Goal: Task Accomplishment & Management: Use online tool/utility

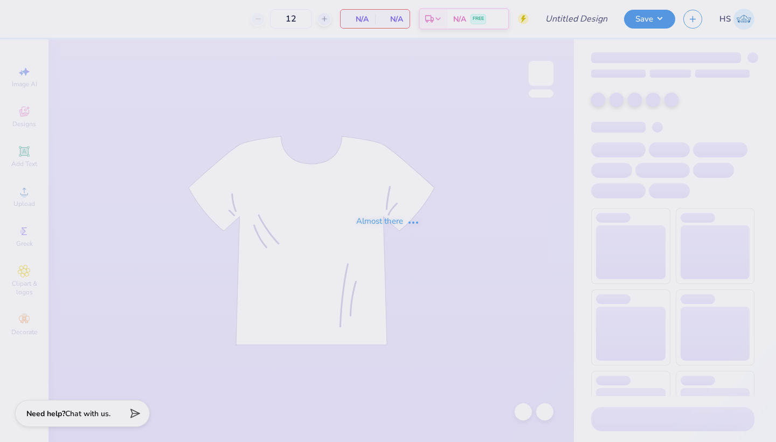
type input "AXO Football Shirt"
type input "50"
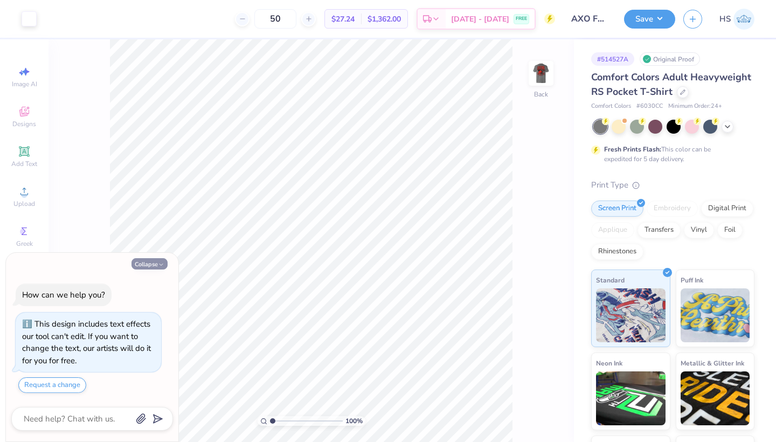
click at [146, 266] on button "Collapse" at bounding box center [149, 263] width 36 height 11
type textarea "x"
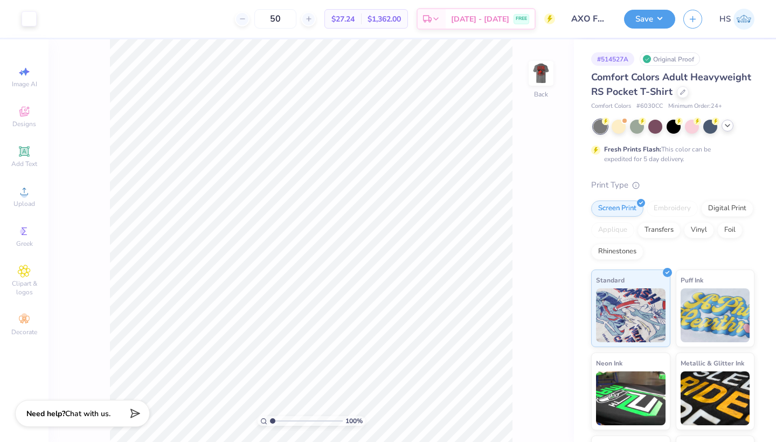
click at [729, 127] on icon at bounding box center [727, 125] width 9 height 9
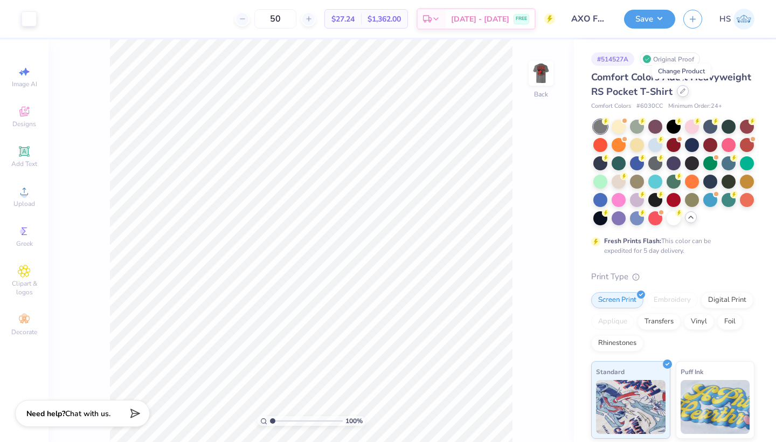
click at [680, 91] on icon at bounding box center [682, 90] width 5 height 5
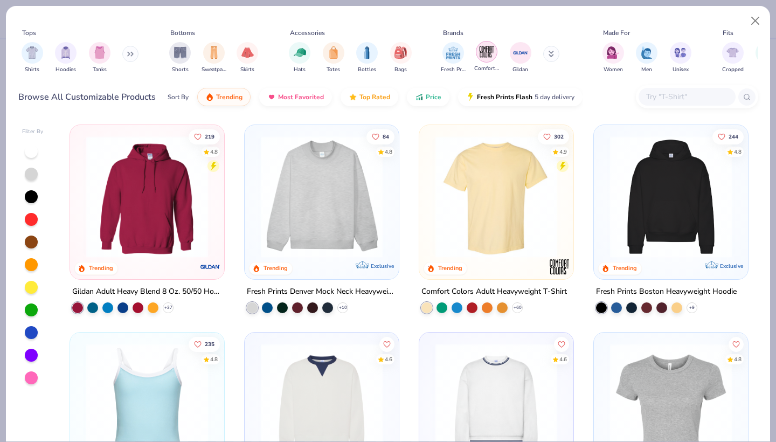
click at [487, 52] on img "filter for Comfort Colors" at bounding box center [487, 52] width 16 height 16
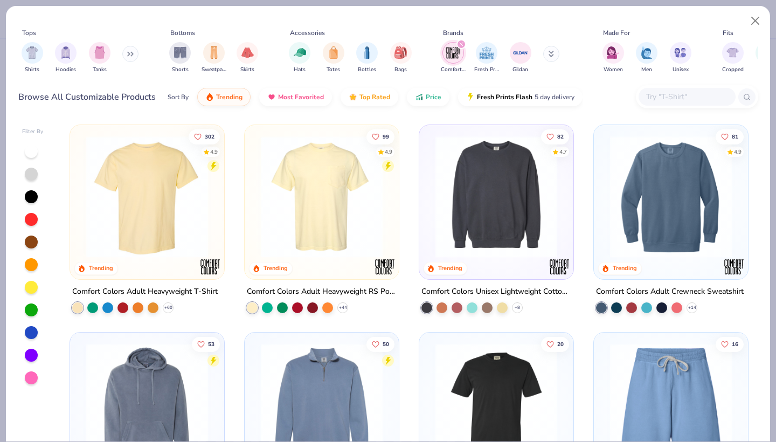
click at [147, 209] on img at bounding box center [147, 197] width 133 height 122
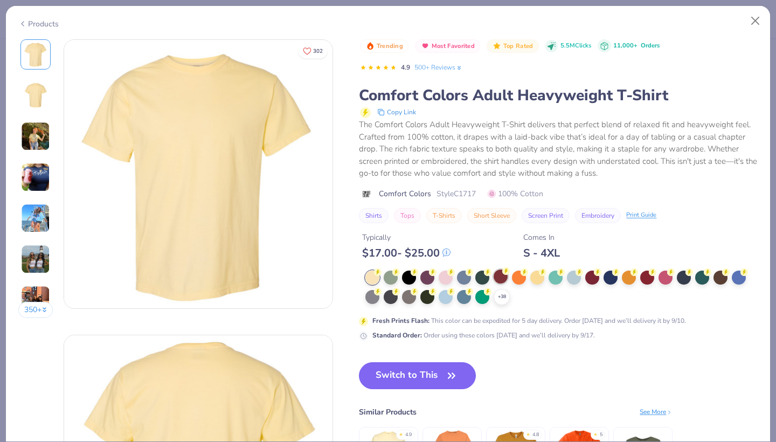
click at [507, 275] on div at bounding box center [501, 276] width 14 height 14
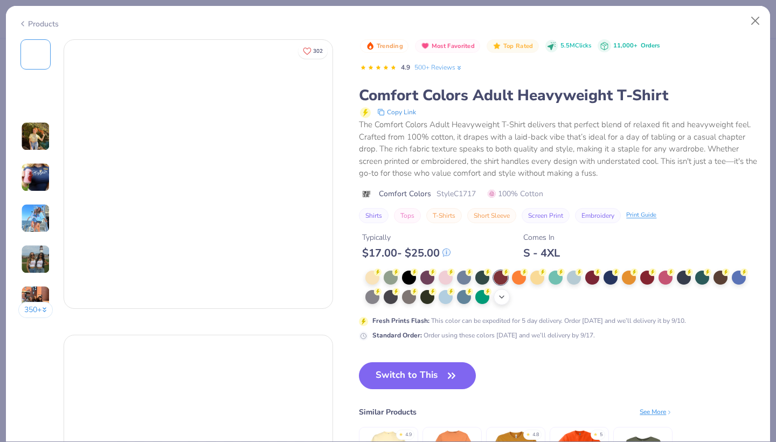
click at [505, 299] on icon at bounding box center [501, 297] width 9 height 9
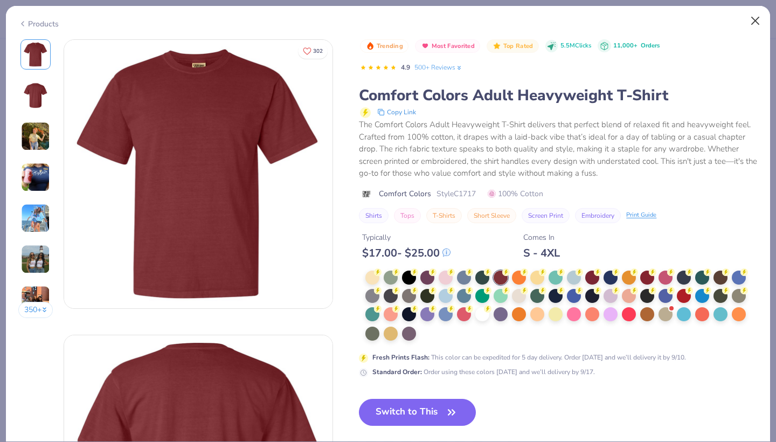
click at [754, 17] on button "Close" at bounding box center [755, 21] width 20 height 20
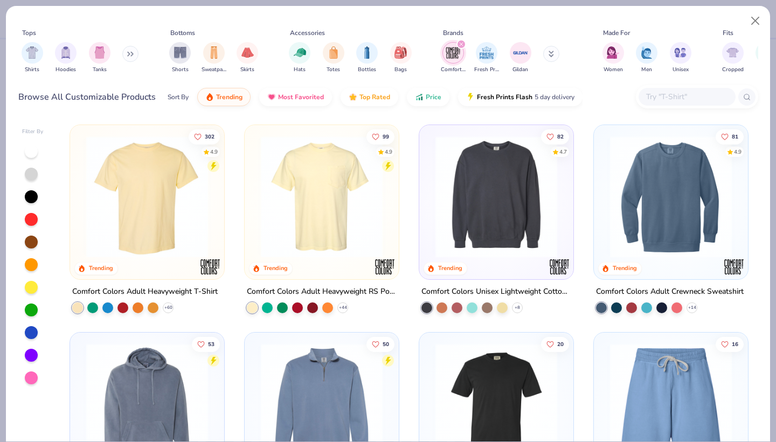
click at [462, 42] on icon "filter for Comfort Colors" at bounding box center [461, 44] width 4 height 4
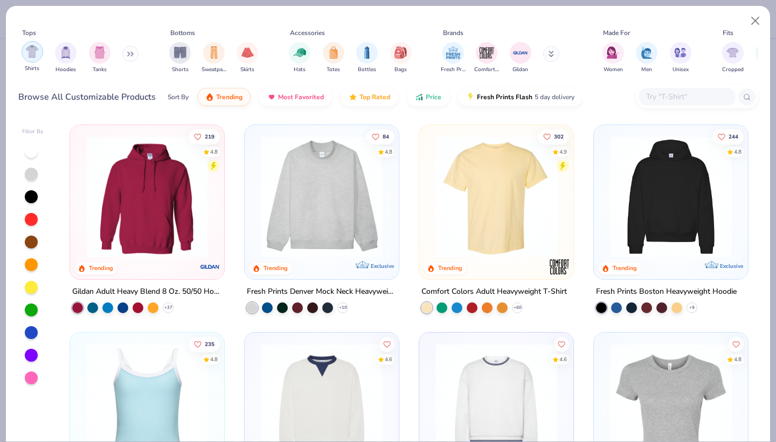
click at [38, 51] on img "filter for Shirts" at bounding box center [32, 51] width 12 height 12
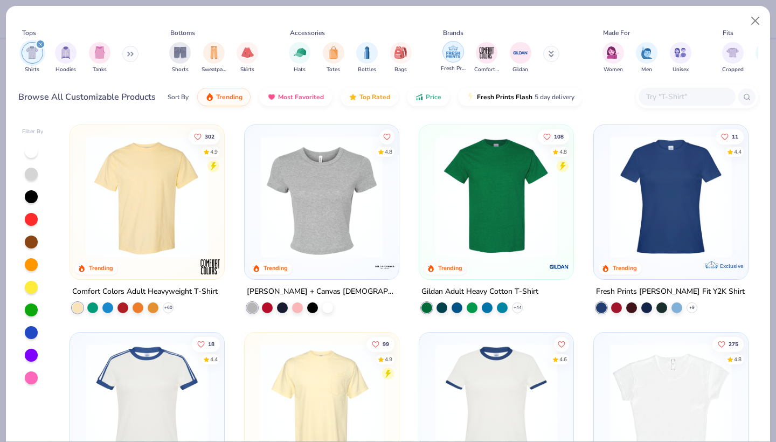
click at [456, 53] on img "filter for Fresh Prints" at bounding box center [453, 52] width 16 height 16
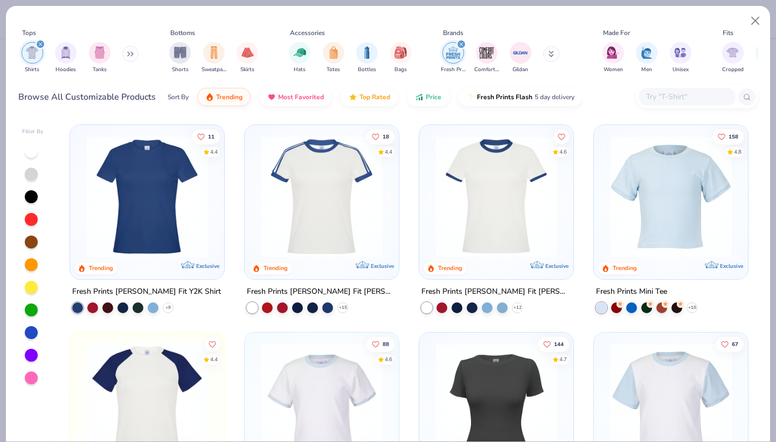
click at [460, 41] on div "filter for Fresh Prints" at bounding box center [461, 44] width 10 height 10
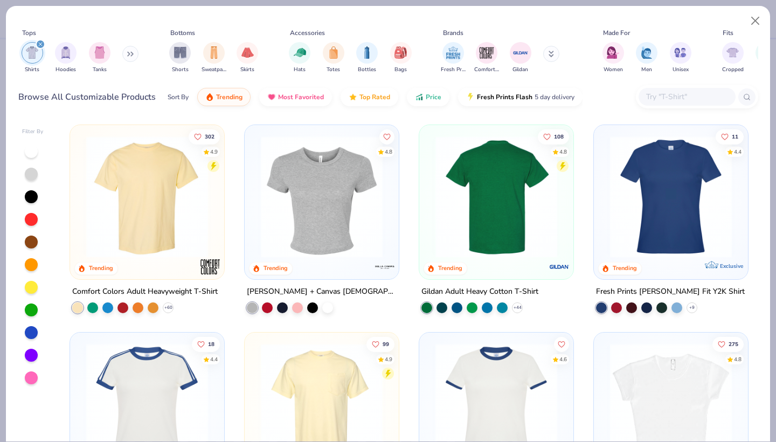
click at [430, 195] on img at bounding box center [363, 197] width 133 height 122
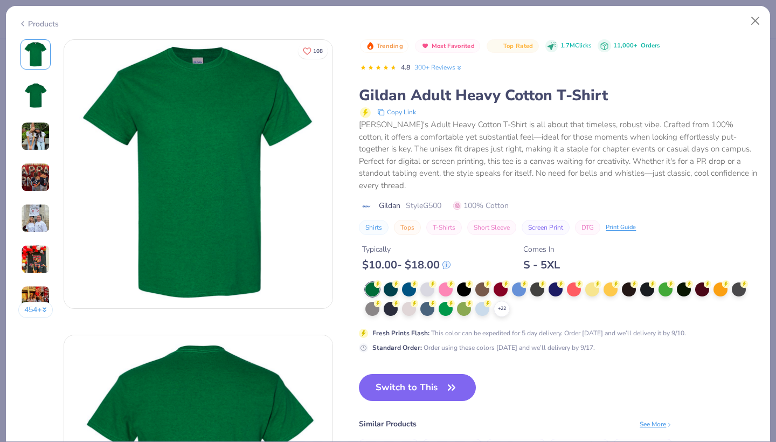
click at [428, 258] on div "$ 10.00 - $ 18.00" at bounding box center [406, 264] width 88 height 13
click at [429, 281] on div at bounding box center [427, 288] width 14 height 14
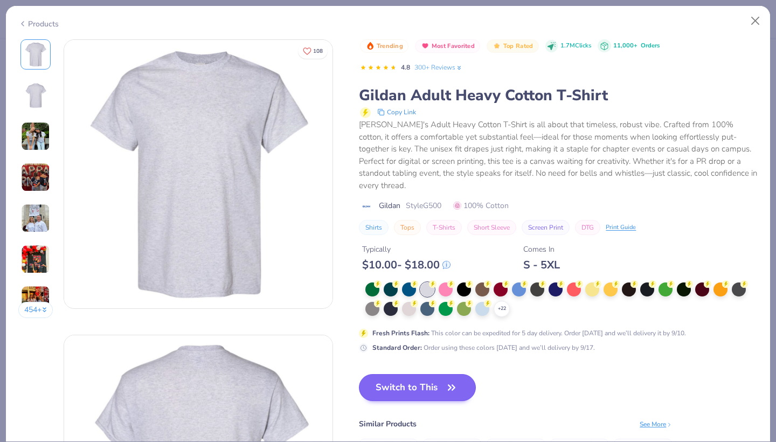
click at [431, 374] on button "Switch to This" at bounding box center [417, 387] width 117 height 27
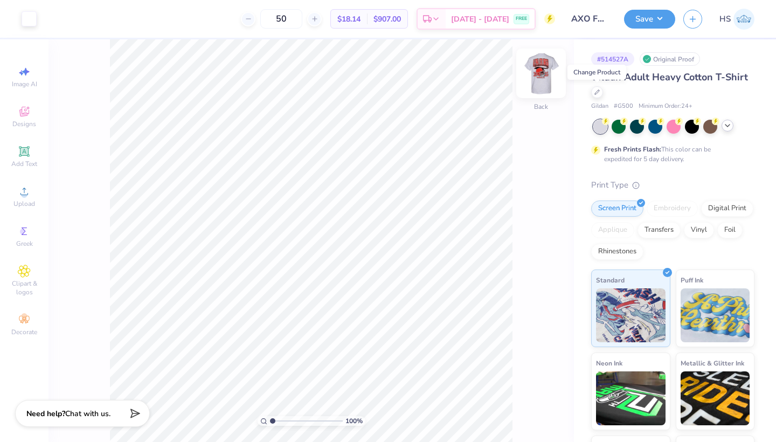
click at [534, 71] on img at bounding box center [540, 73] width 43 height 43
click at [542, 74] on img at bounding box center [540, 73] width 43 height 43
click at [35, 17] on div at bounding box center [29, 17] width 15 height 15
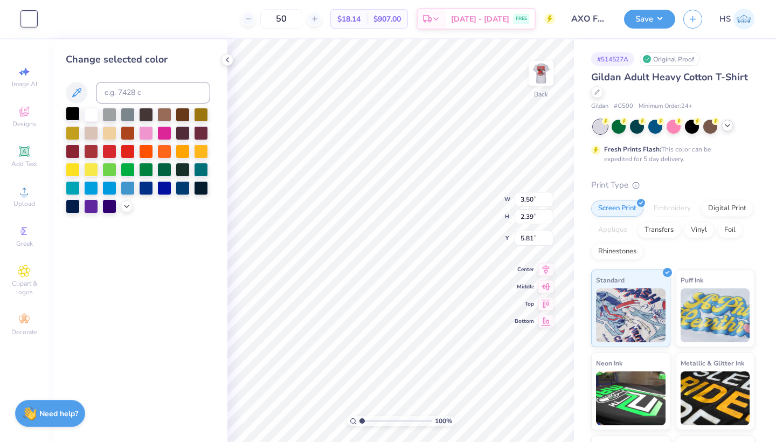
click at [78, 115] on div at bounding box center [73, 114] width 14 height 14
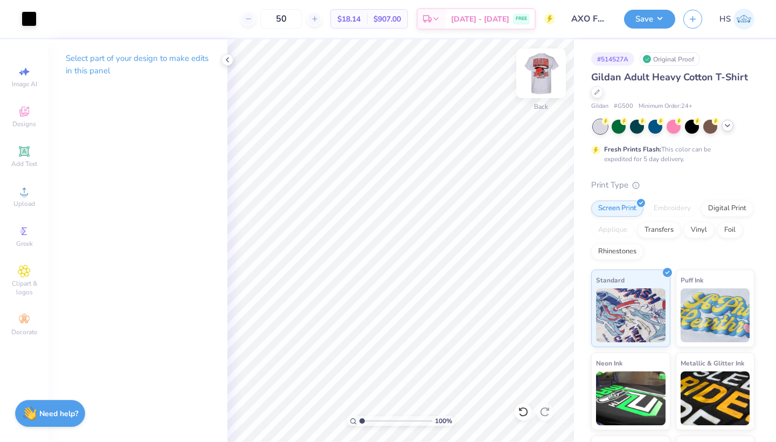
click at [546, 75] on img at bounding box center [540, 73] width 43 height 43
click at [542, 74] on img at bounding box center [540, 73] width 43 height 43
type input "10.93"
type input "14.02"
type input "2.12"
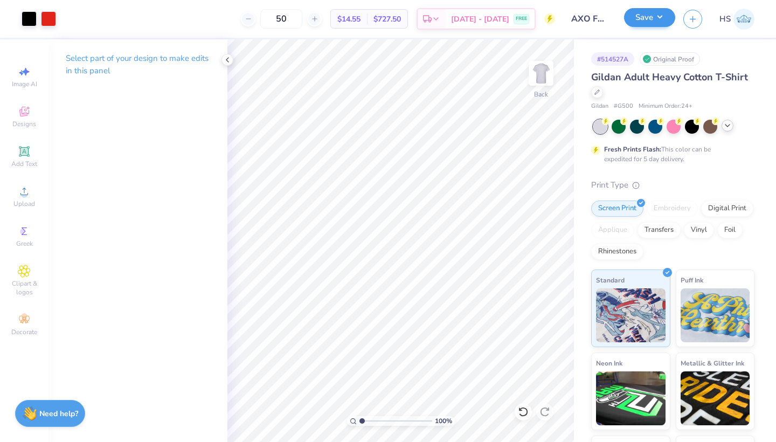
click at [647, 18] on button "Save" at bounding box center [649, 17] width 51 height 19
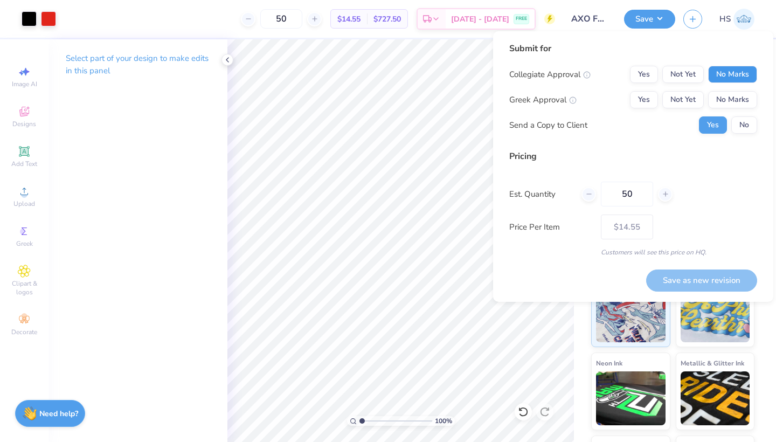
click at [725, 75] on button "No Marks" at bounding box center [732, 74] width 49 height 17
click at [692, 97] on button "Not Yet" at bounding box center [682, 99] width 41 height 17
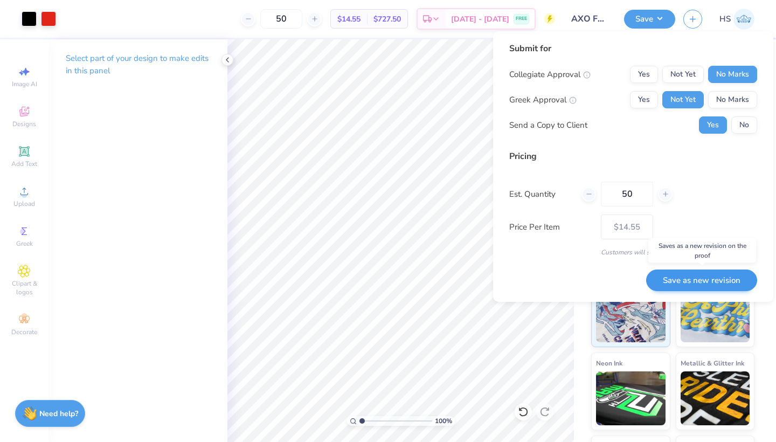
click at [696, 279] on button "Save as new revision" at bounding box center [701, 280] width 111 height 22
type input "$14.55"
